Goal: Information Seeking & Learning: Compare options

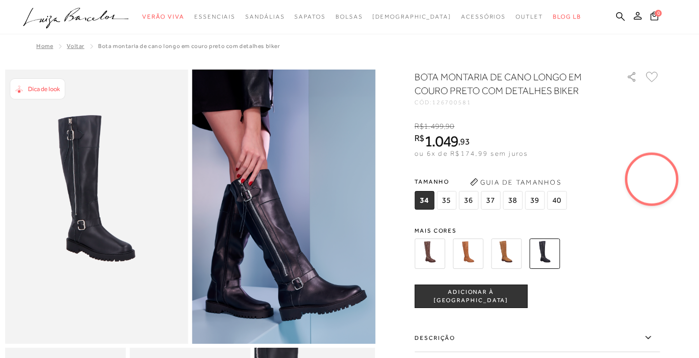
click at [649, 178] on video at bounding box center [652, 179] width 46 height 46
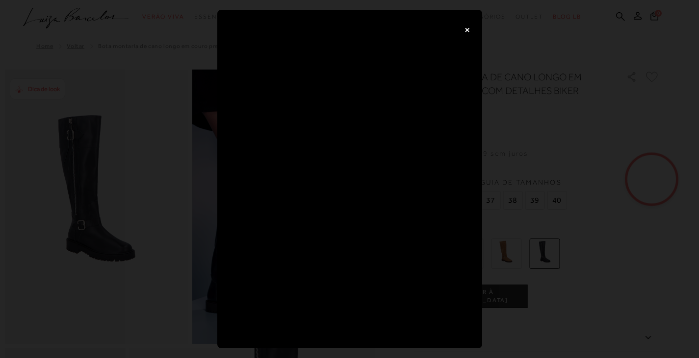
click at [468, 29] on button "×" at bounding box center [467, 30] width 20 height 20
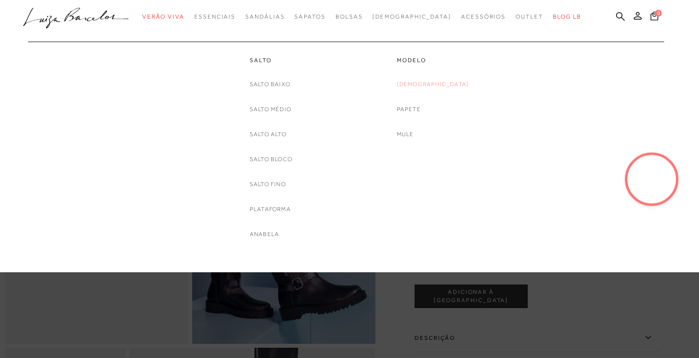
click at [432, 84] on link "[DEMOGRAPHIC_DATA]" at bounding box center [433, 84] width 73 height 10
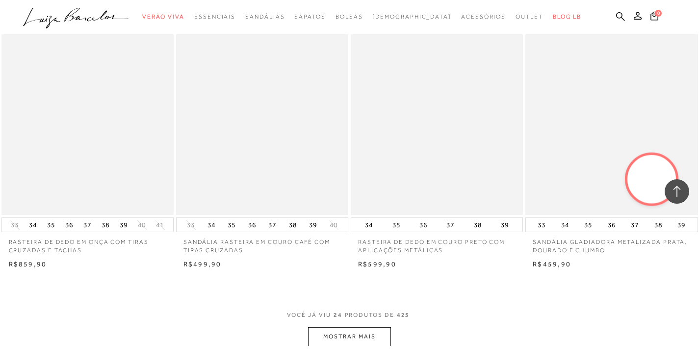
scroll to position [1863, 0]
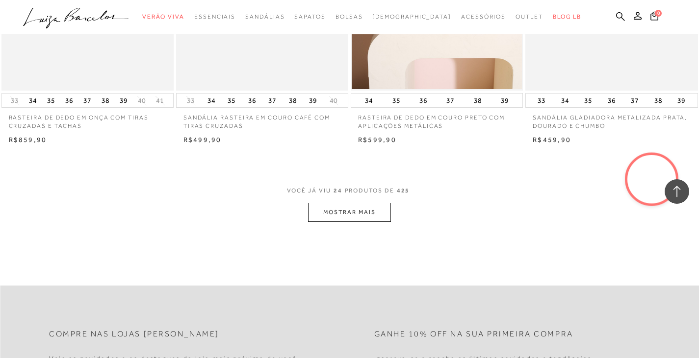
click at [353, 217] on button "MOSTRAR MAIS" at bounding box center [349, 212] width 82 height 19
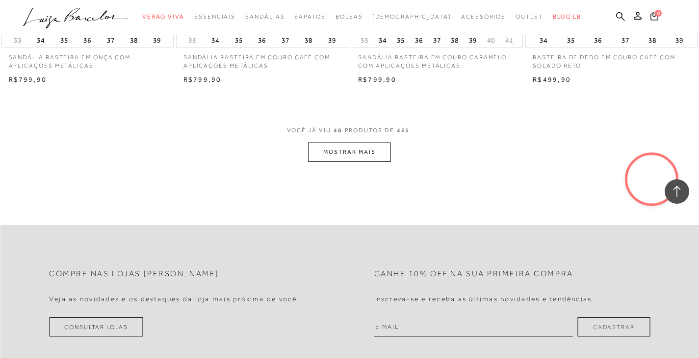
scroll to position [3873, 0]
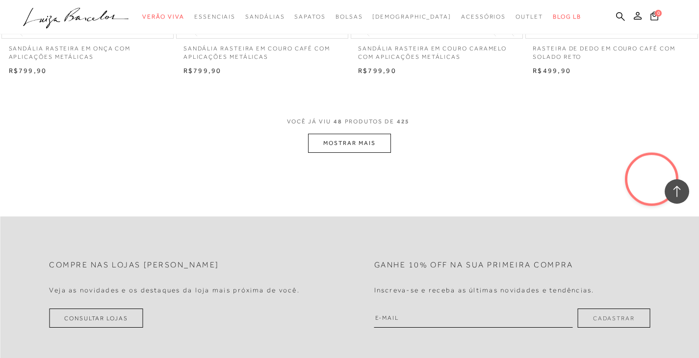
click at [367, 144] on button "MOSTRAR MAIS" at bounding box center [349, 143] width 82 height 19
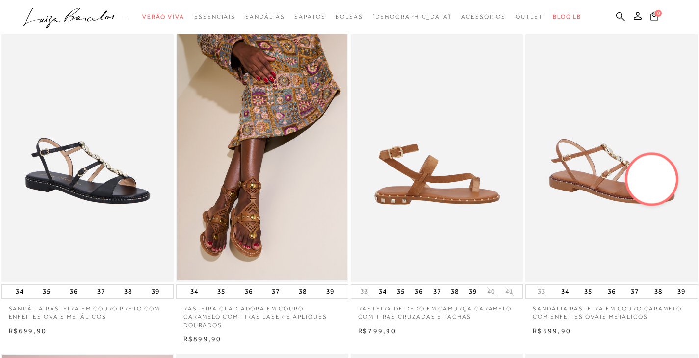
scroll to position [98, 0]
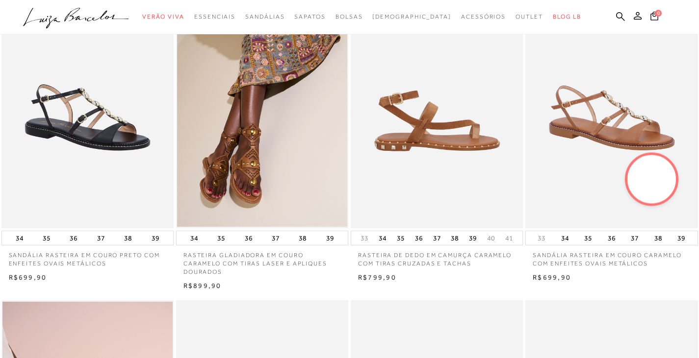
click at [430, 140] on img at bounding box center [437, 100] width 171 height 258
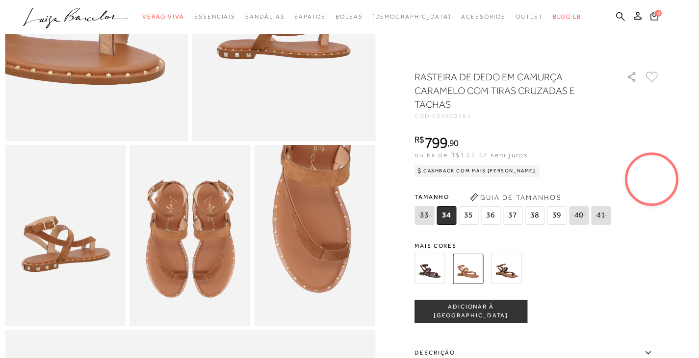
scroll to position [245, 0]
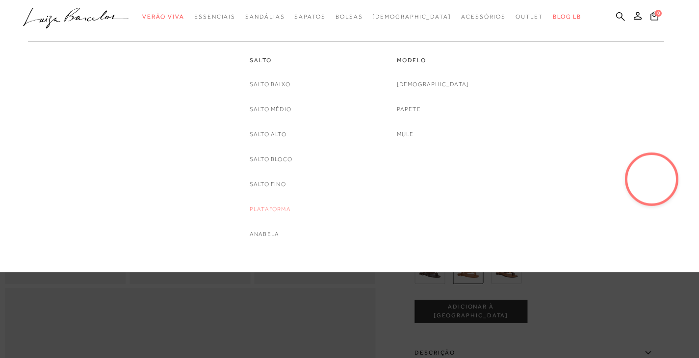
click at [271, 210] on link "Plataforma" at bounding box center [270, 209] width 41 height 10
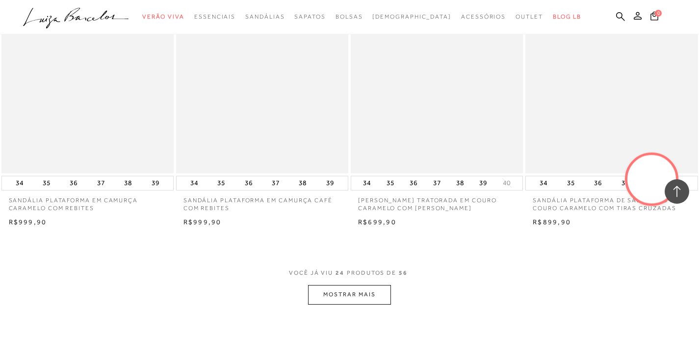
scroll to position [1716, 0]
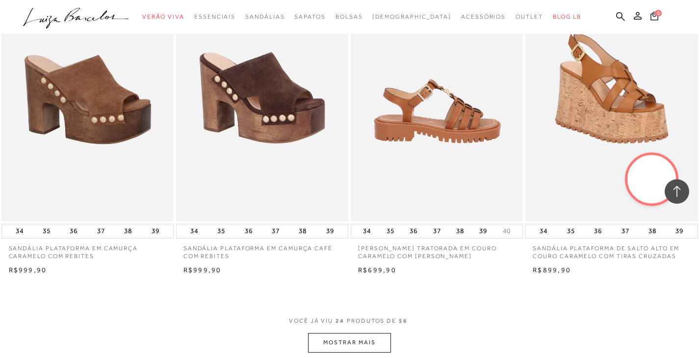
click at [439, 105] on img at bounding box center [437, 92] width 171 height 258
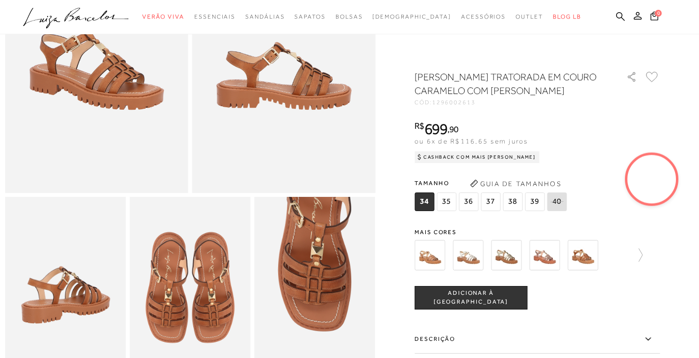
scroll to position [98, 0]
